Goal: Browse casually

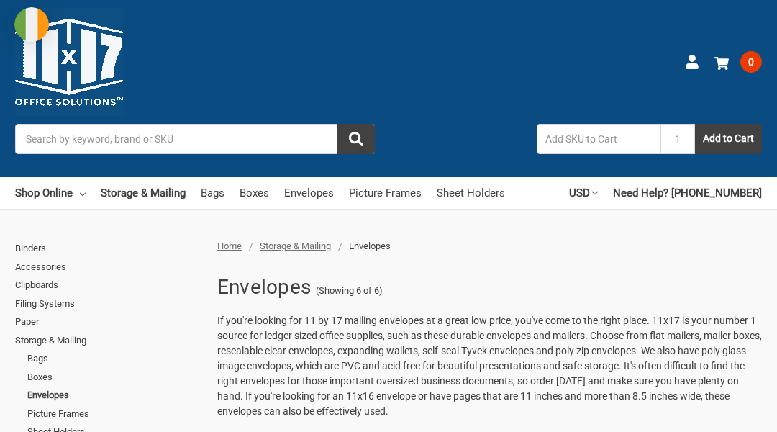
click at [72, 72] on img at bounding box center [69, 62] width 108 height 108
